Goal: Task Accomplishment & Management: Manage account settings

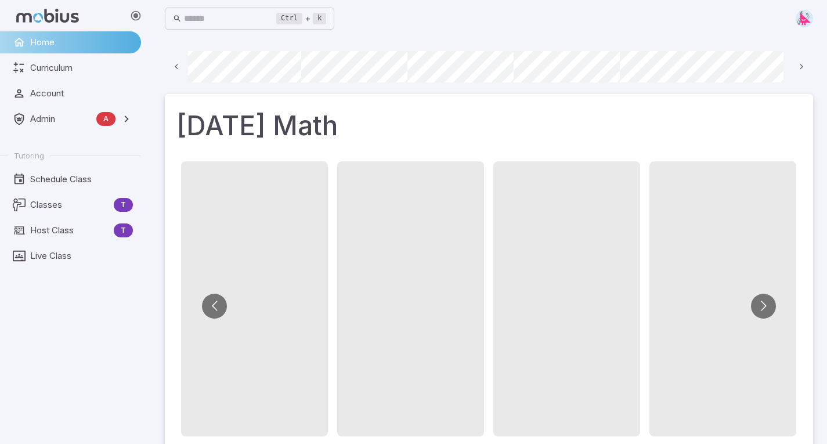
scroll to position [0, 783]
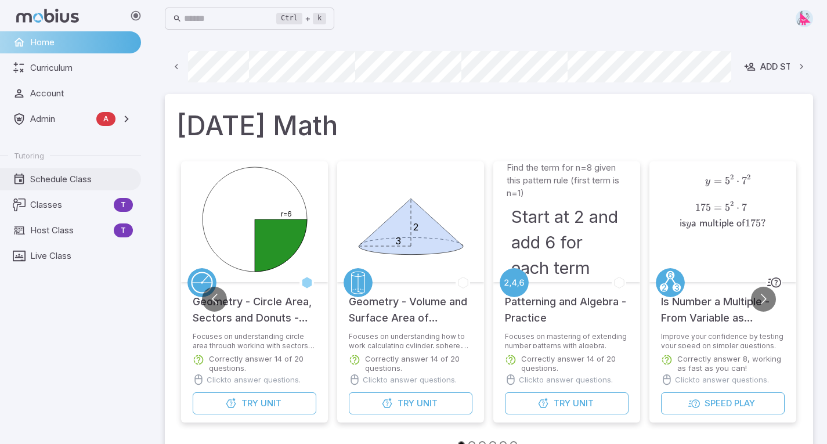
click at [60, 176] on span "Schedule Class" at bounding box center [81, 179] width 103 height 13
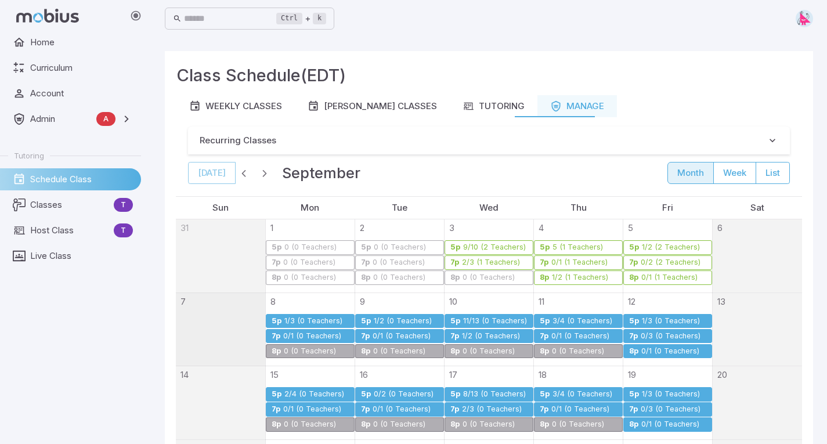
click at [298, 318] on div "1/3 (0 Teachers)" at bounding box center [313, 321] width 59 height 9
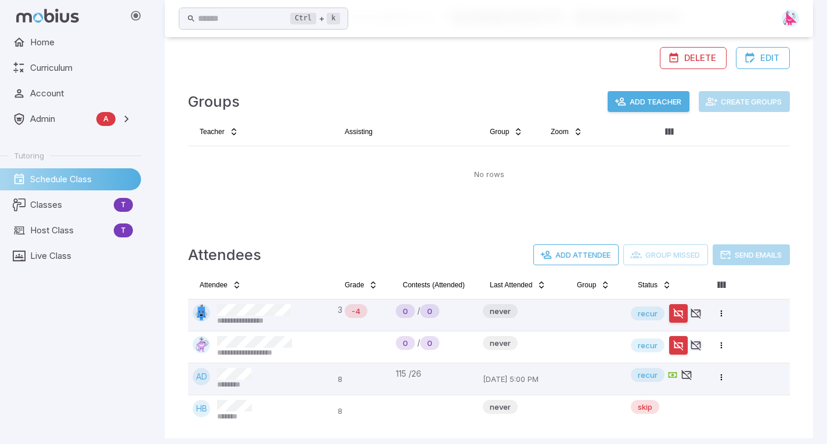
scroll to position [280, 0]
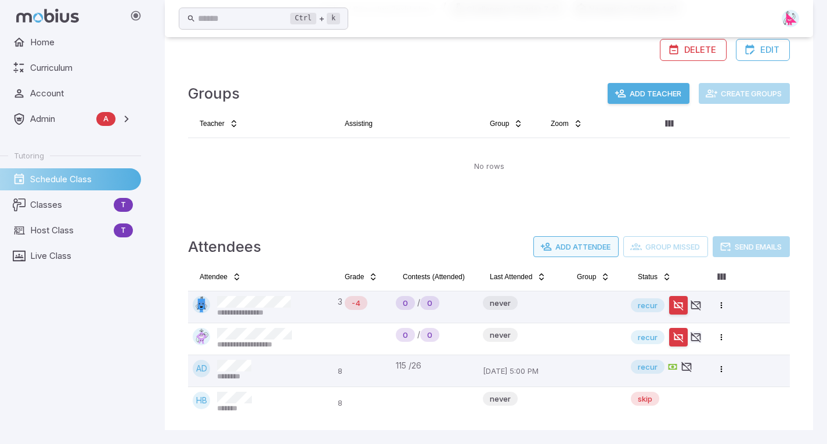
click at [577, 247] on button "Add Attendee" at bounding box center [575, 246] width 85 height 21
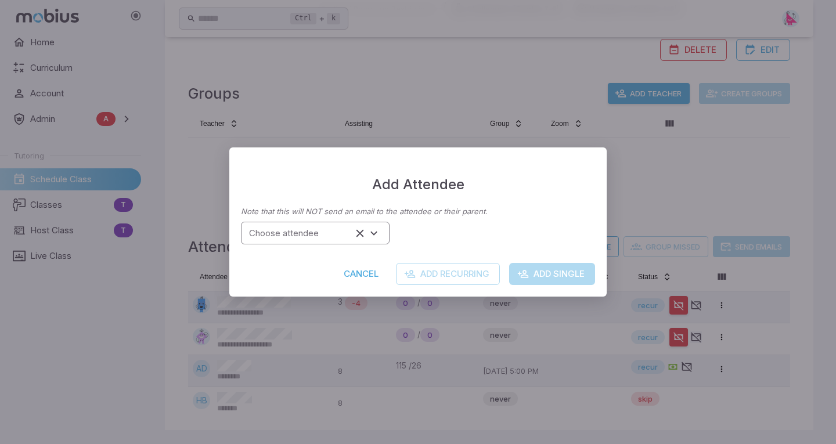
click at [327, 232] on input "Choose attendee" at bounding box center [297, 233] width 107 height 16
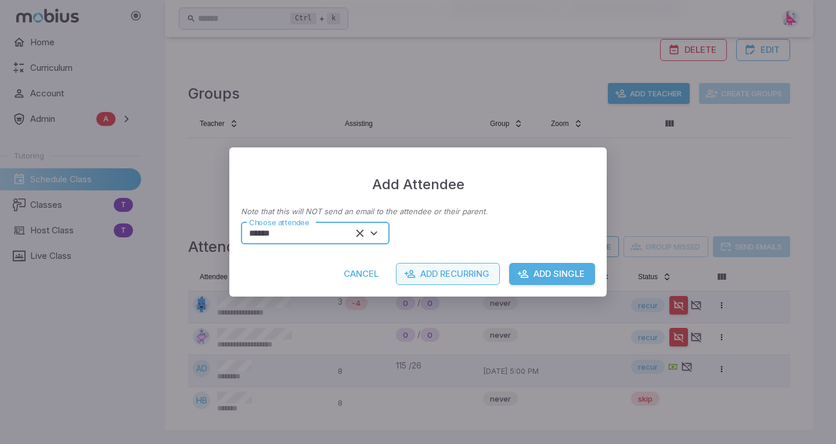
type input "******"
click at [454, 275] on button "Add Recurring" at bounding box center [448, 274] width 104 height 22
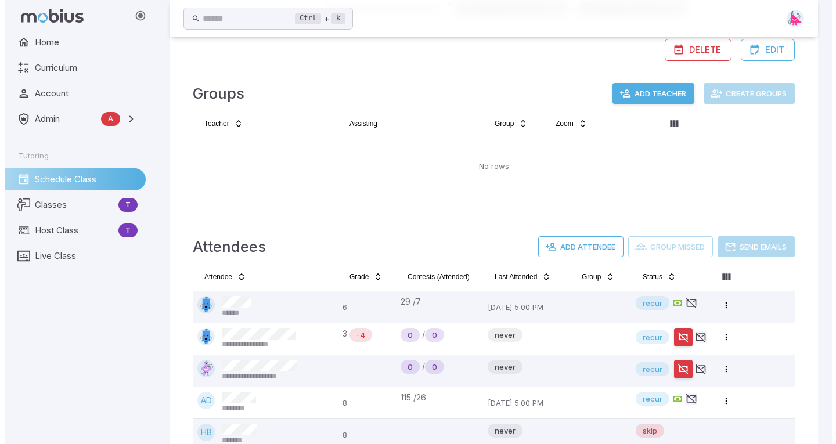
scroll to position [312, 0]
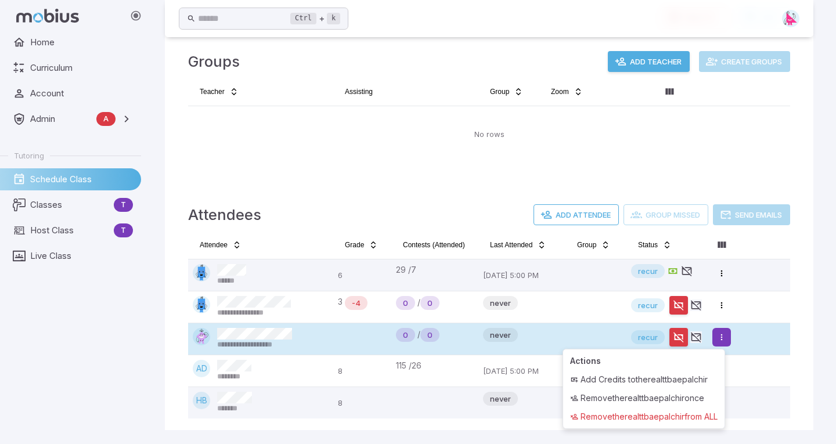
click at [723, 338] on html "**********" at bounding box center [418, 66] width 836 height 756
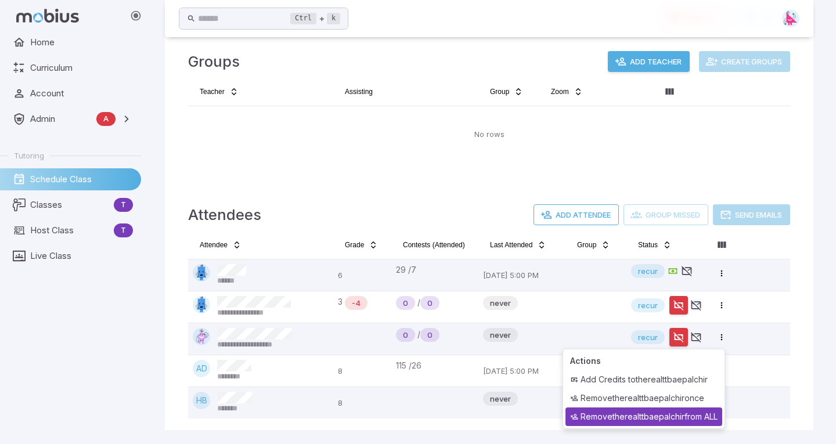
click at [658, 421] on div "Remove therealttbaepalchir from ALL" at bounding box center [643, 416] width 157 height 19
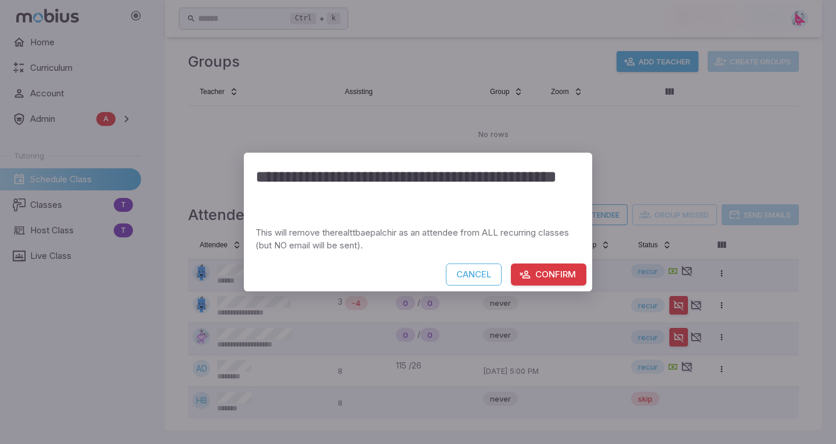
click at [547, 273] on button "Confirm" at bounding box center [548, 274] width 75 height 22
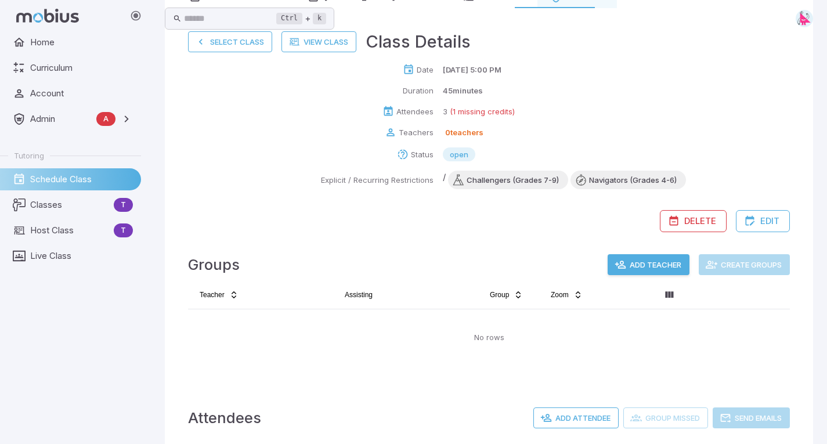
scroll to position [0, 0]
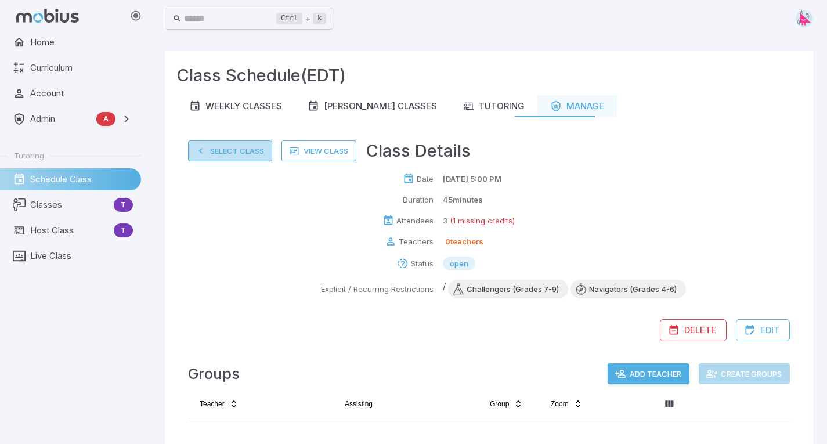
click at [219, 150] on button "Select Class" at bounding box center [230, 150] width 84 height 21
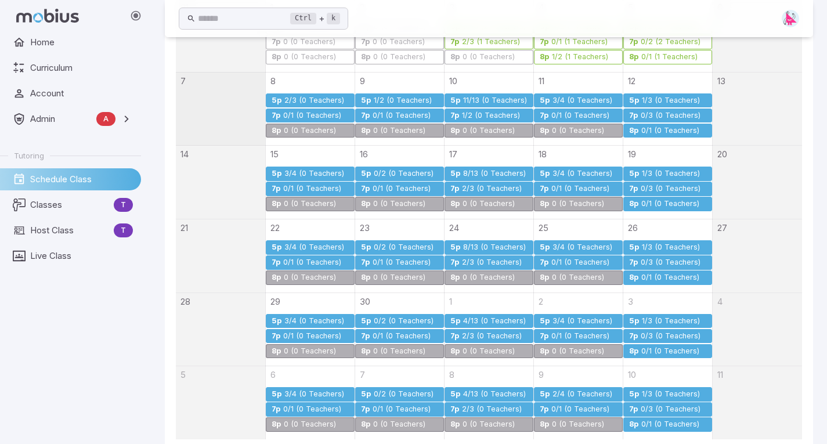
scroll to position [225, 0]
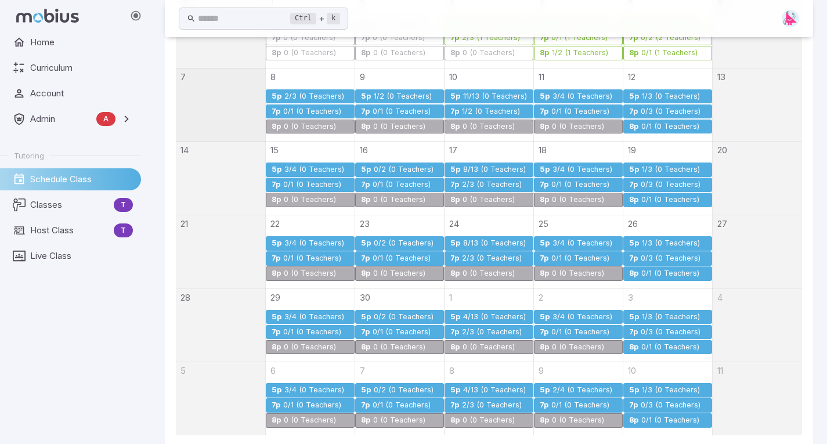
click at [658, 197] on div "0/1 (0 Teachers)" at bounding box center [670, 200] width 59 height 9
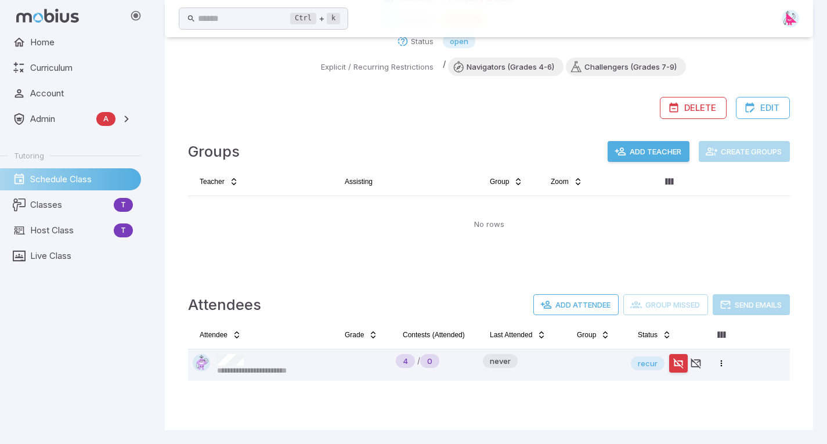
scroll to position [0, 0]
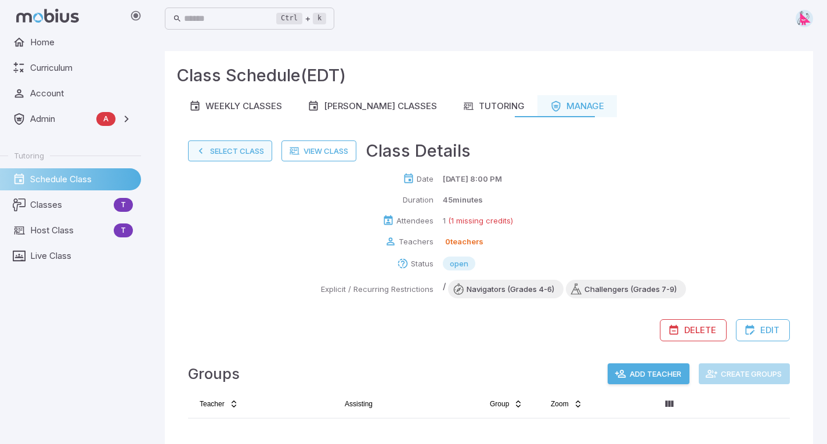
click at [230, 158] on button "Select Class" at bounding box center [230, 150] width 84 height 21
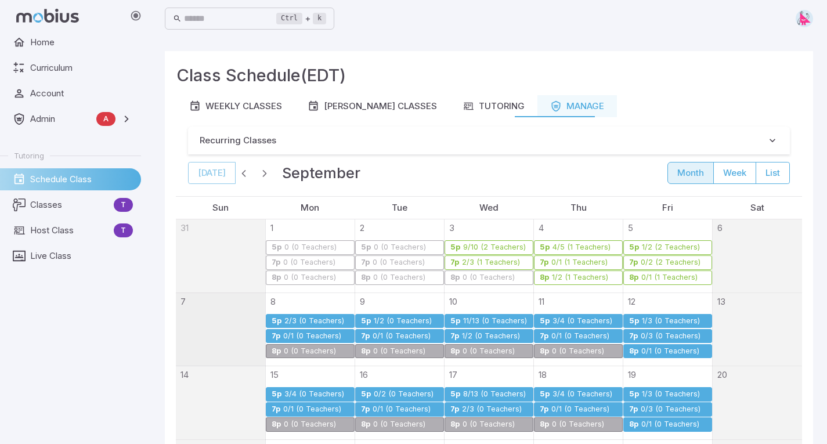
click at [649, 317] on div "1/3 (0 Teachers)" at bounding box center [670, 321] width 59 height 9
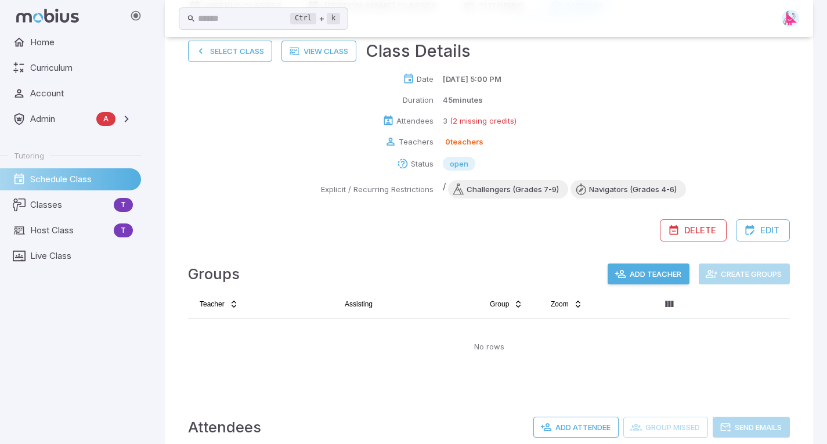
scroll to position [96, 0]
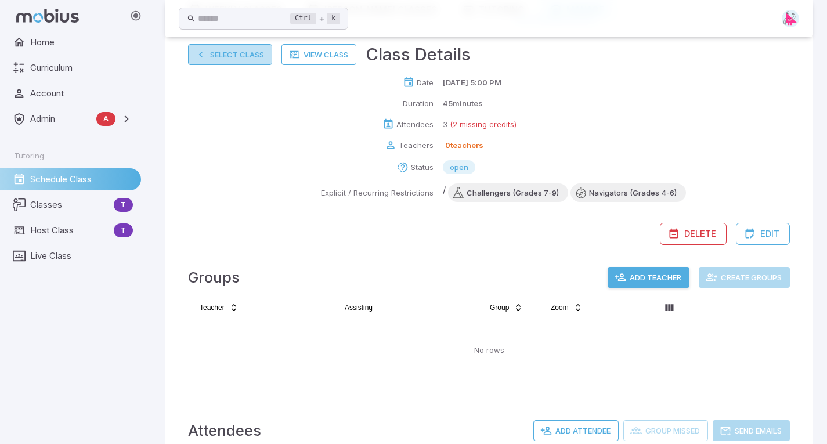
click at [211, 56] on button "Select Class" at bounding box center [230, 54] width 84 height 21
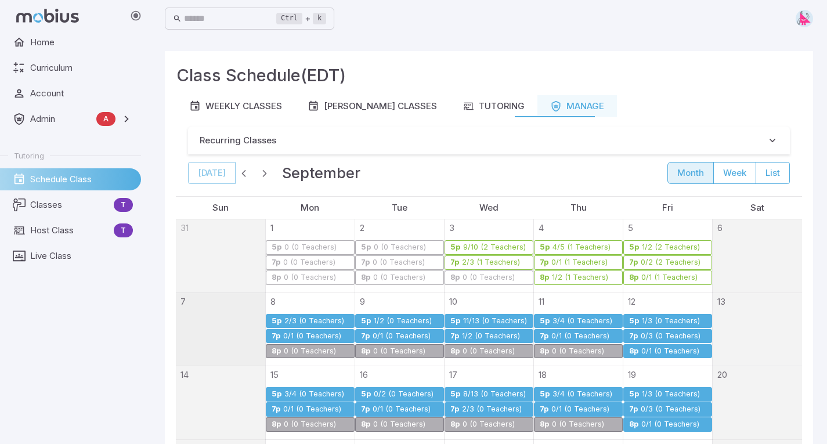
click at [583, 332] on div "0/1 (0 Teachers)" at bounding box center [580, 336] width 59 height 9
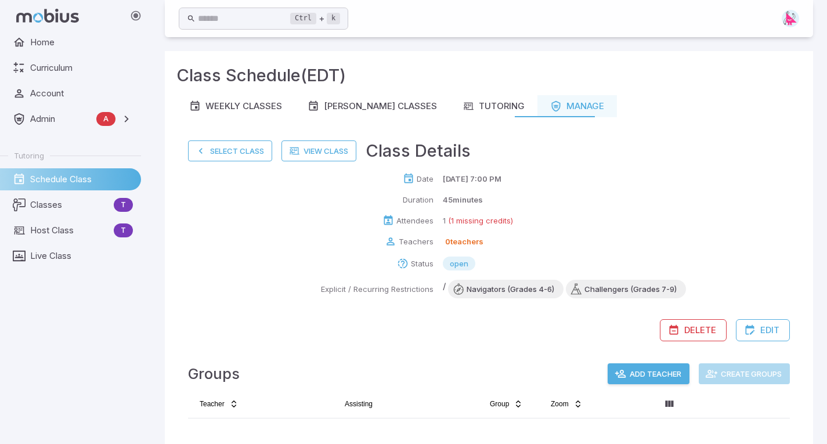
scroll to position [210, 0]
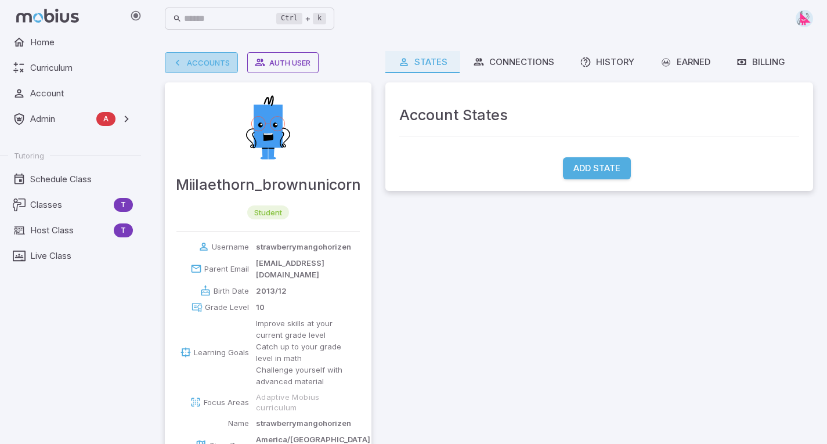
click at [207, 65] on link "Accounts" at bounding box center [201, 62] width 73 height 21
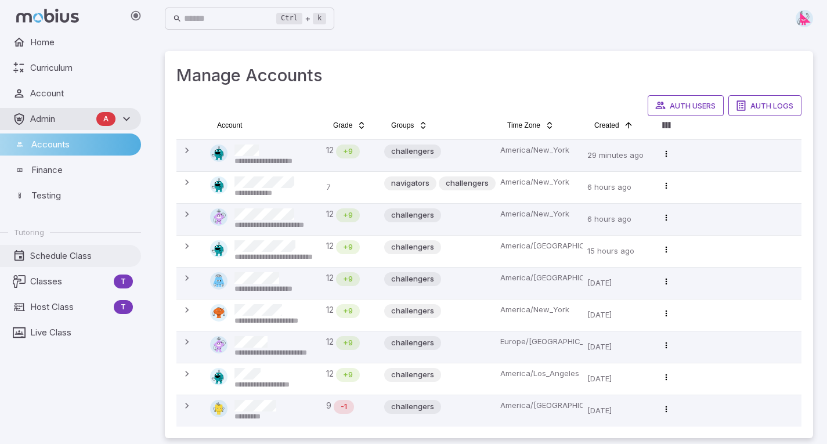
click at [52, 261] on span "Schedule Class" at bounding box center [81, 256] width 103 height 13
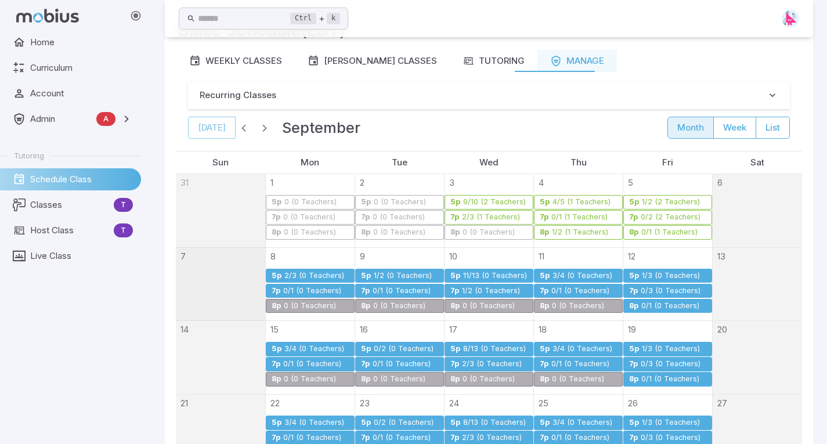
scroll to position [46, 0]
click at [387, 273] on div "1/2 (0 Teachers)" at bounding box center [402, 275] width 59 height 9
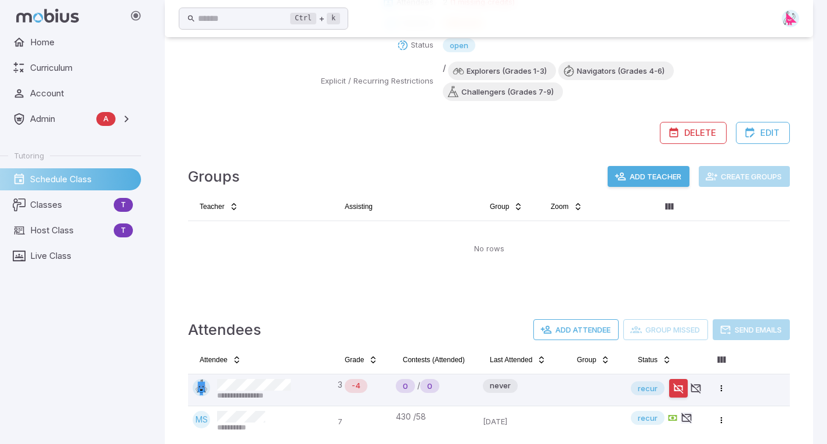
scroll to position [243, 0]
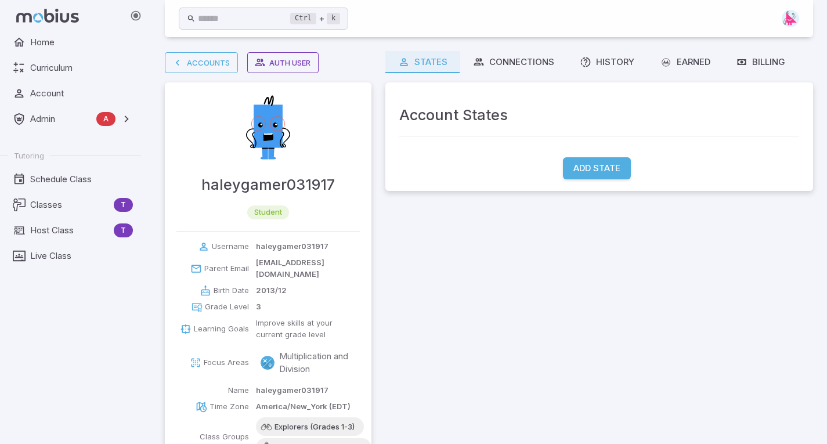
scroll to position [1, 0]
click at [53, 183] on span "Schedule Class" at bounding box center [81, 179] width 103 height 13
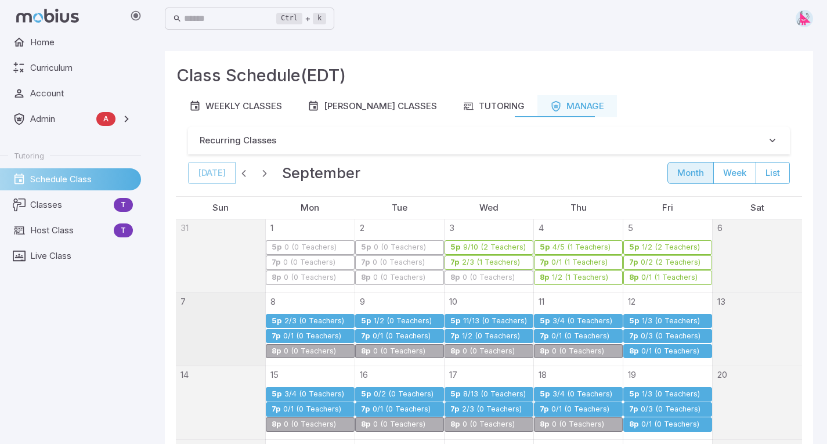
click at [656, 333] on div "0/3 (0 Teachers)" at bounding box center [670, 336] width 61 height 9
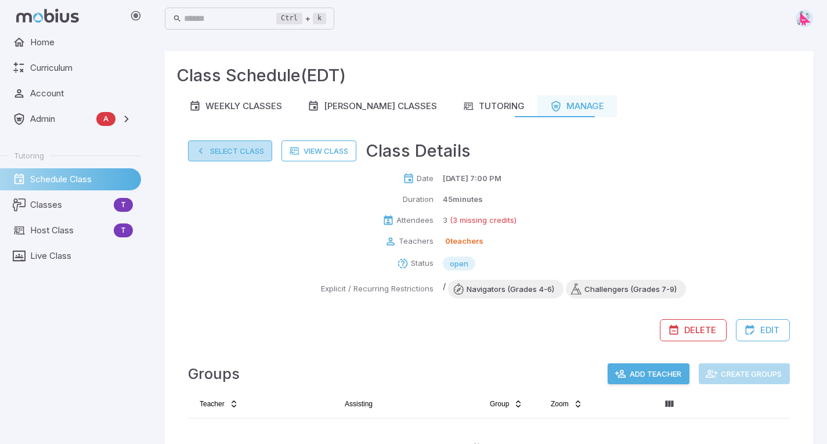
click at [234, 153] on button "Select Class" at bounding box center [230, 150] width 84 height 21
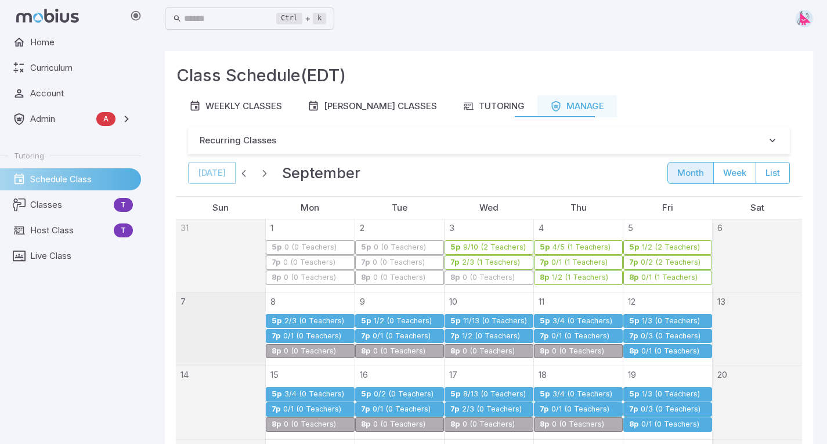
click at [384, 320] on div "1/2 (0 Teachers)" at bounding box center [402, 321] width 59 height 9
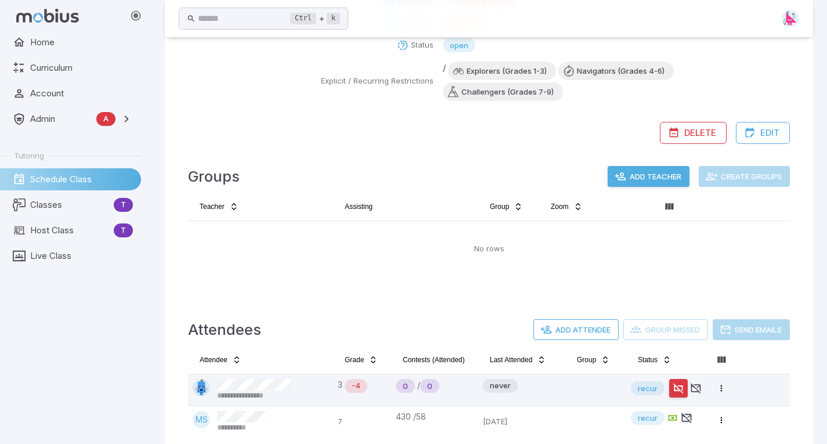
scroll to position [243, 0]
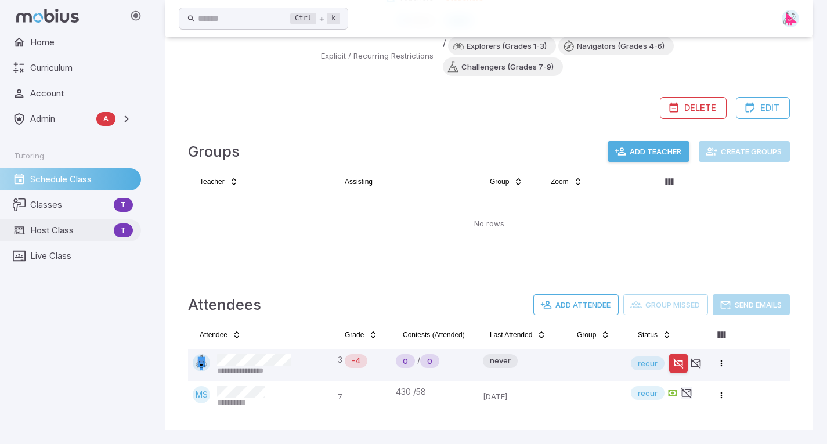
click at [62, 235] on span "Host Class" at bounding box center [69, 230] width 79 height 13
